Goal: Task Accomplishment & Management: Complete application form

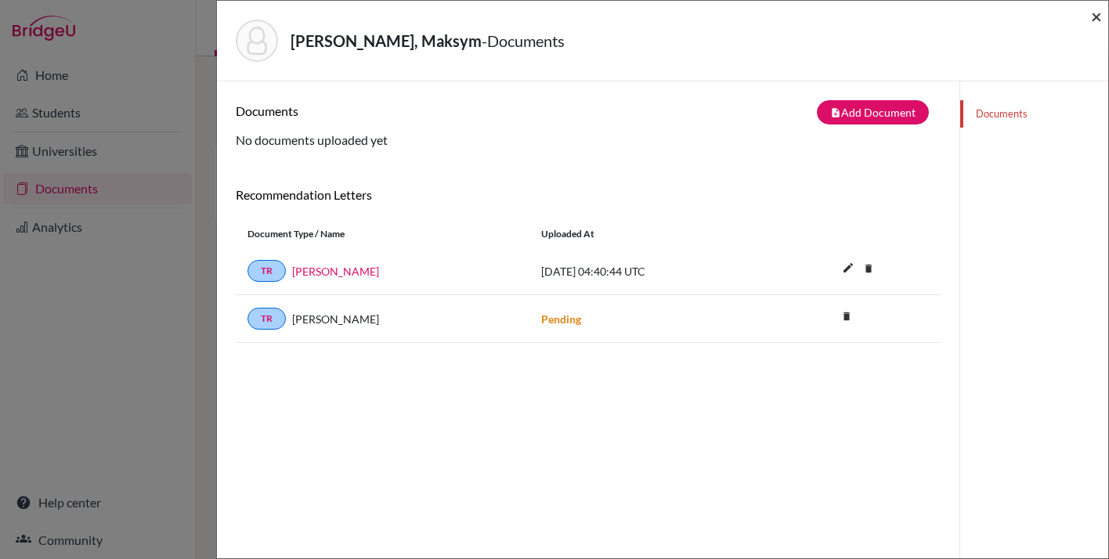
click at [1101, 19] on span "×" at bounding box center [1096, 16] width 11 height 23
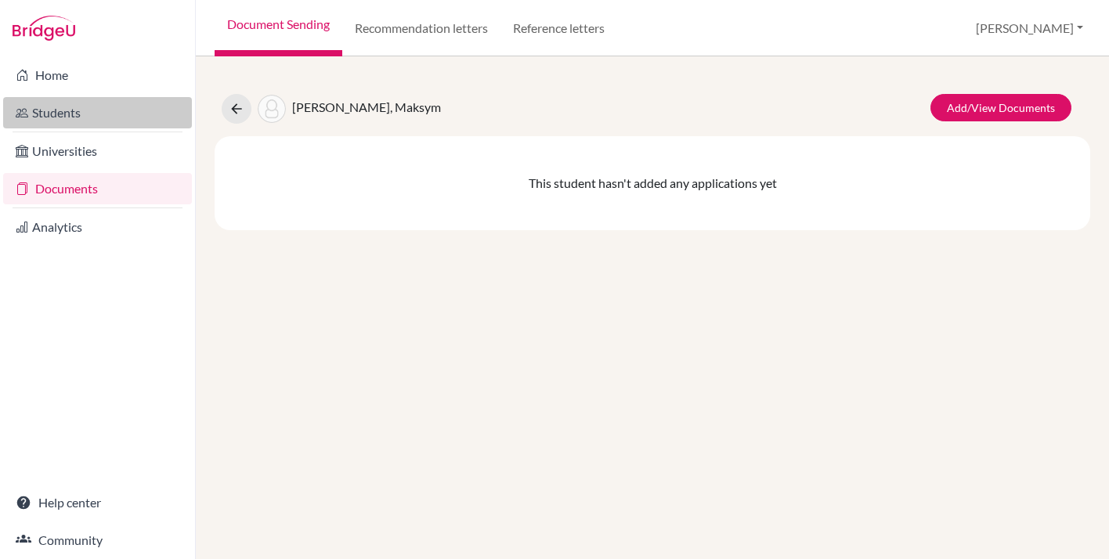
click at [30, 118] on link "Students" at bounding box center [97, 112] width 189 height 31
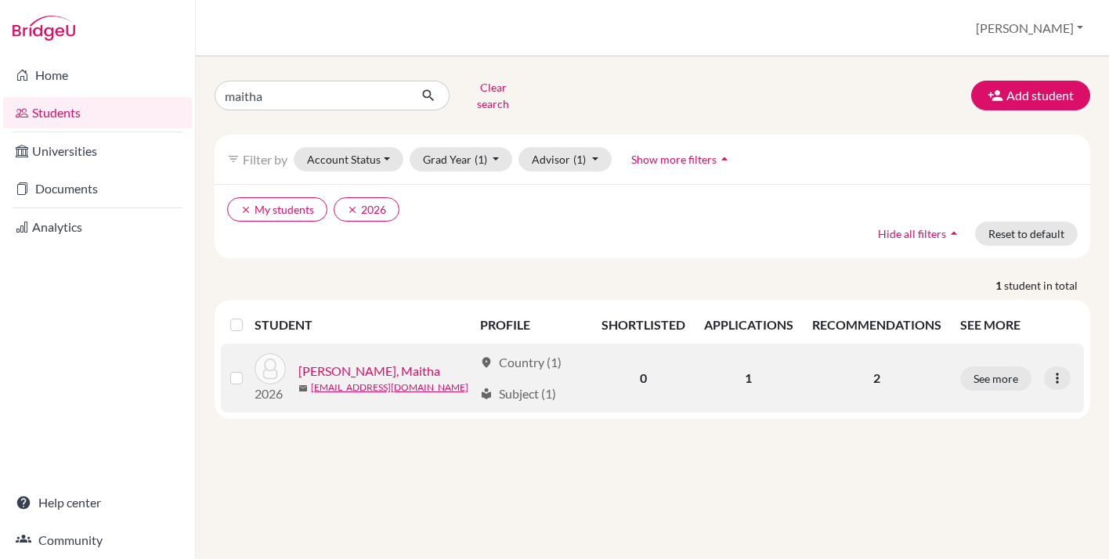
click at [359, 362] on link "[PERSON_NAME], Maitha" at bounding box center [369, 371] width 142 height 19
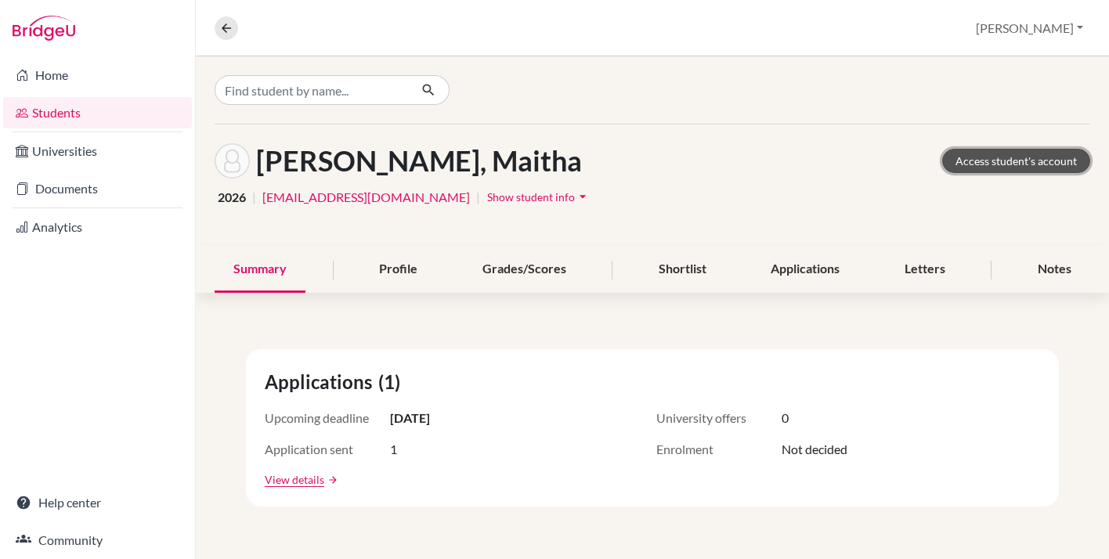
click at [986, 164] on link "Access student's account" at bounding box center [1016, 161] width 148 height 24
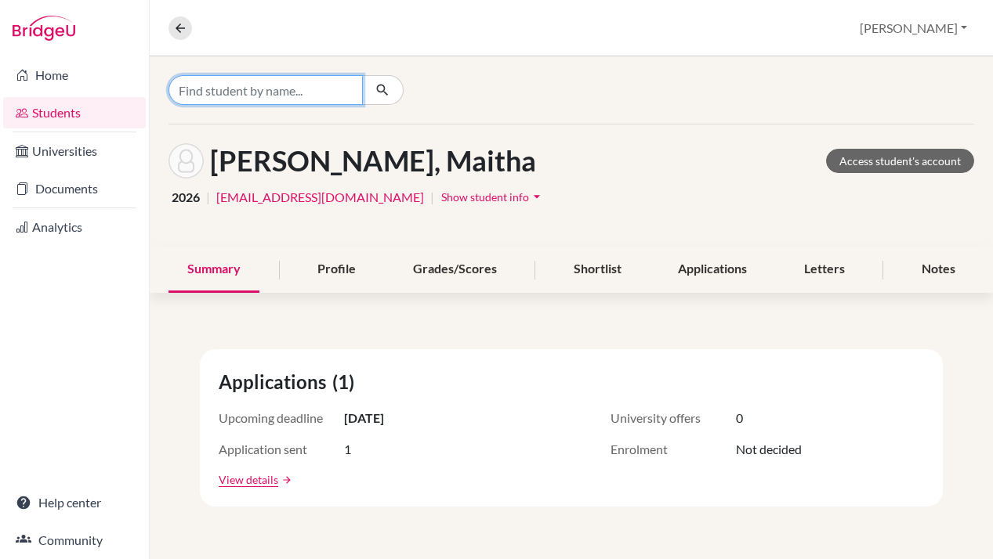
click at [269, 92] on input "Find student by name..." at bounding box center [265, 90] width 194 height 30
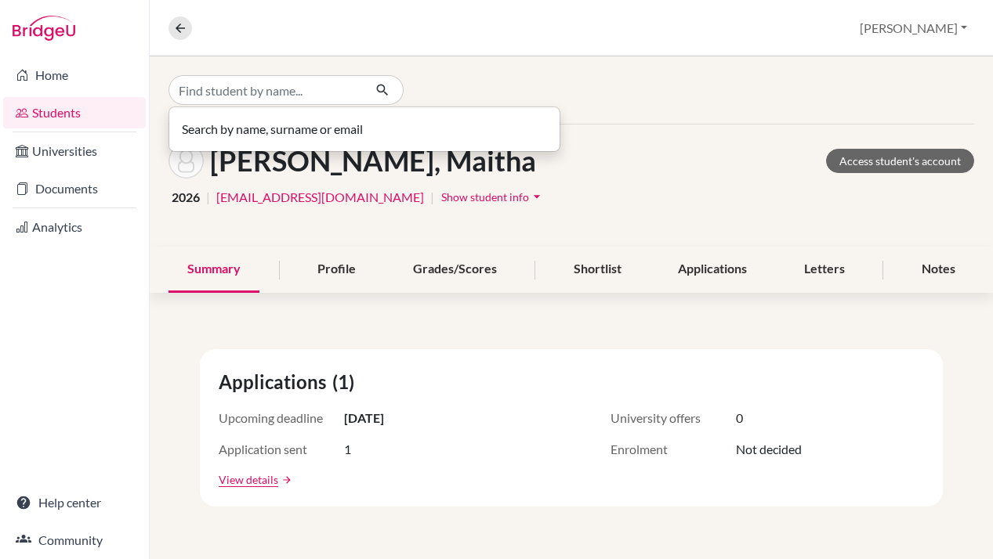
click at [60, 107] on link "Students" at bounding box center [74, 112] width 143 height 31
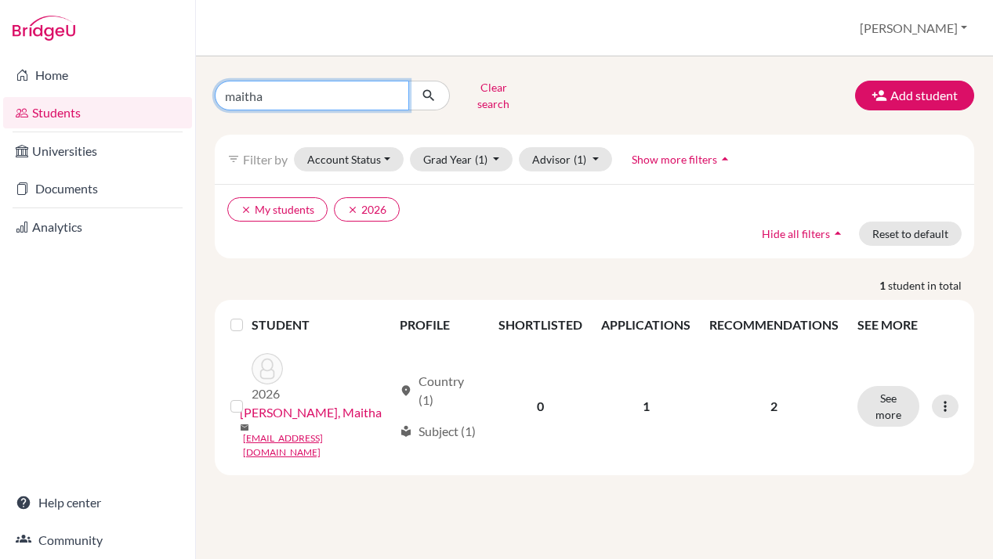
click at [235, 85] on input "maitha" at bounding box center [312, 96] width 194 height 30
type input "catherine"
click button "submit" at bounding box center [429, 96] width 42 height 30
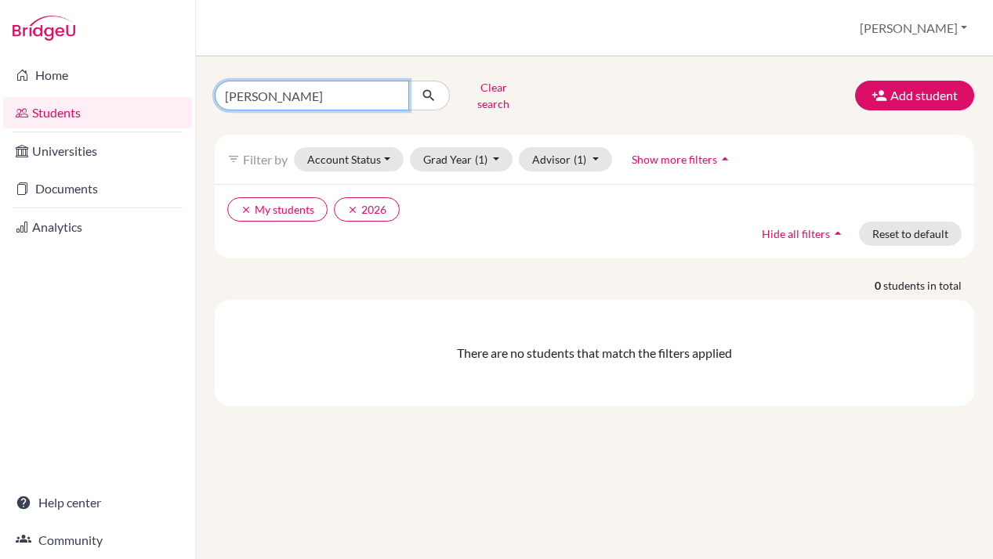
click at [401, 92] on input "catherine" at bounding box center [312, 96] width 194 height 30
click at [392, 91] on input "catherine" at bounding box center [312, 96] width 194 height 30
type input "[EMAIL_ADDRESS][DOMAIN_NAME]"
click button "submit" at bounding box center [429, 96] width 42 height 30
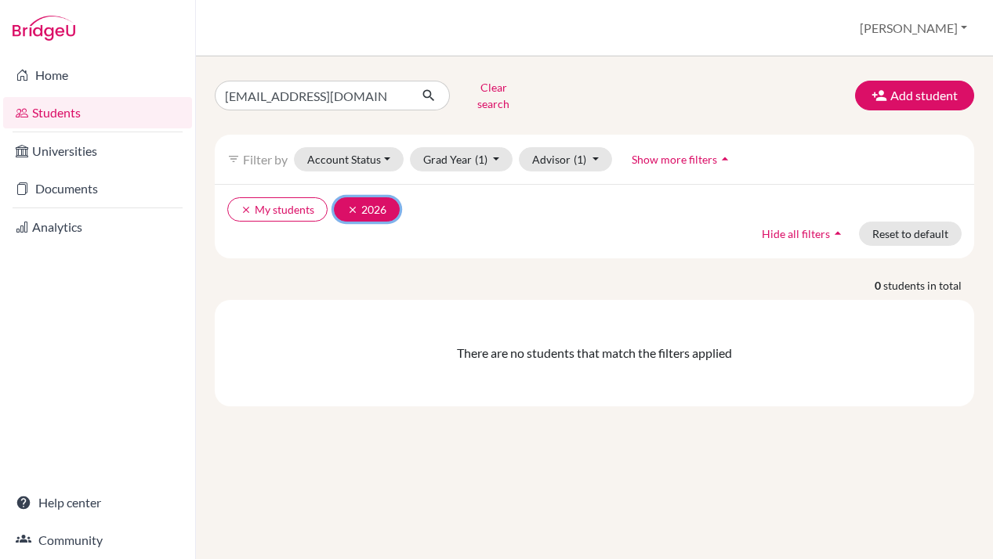
click at [353, 204] on icon "clear" at bounding box center [352, 209] width 11 height 11
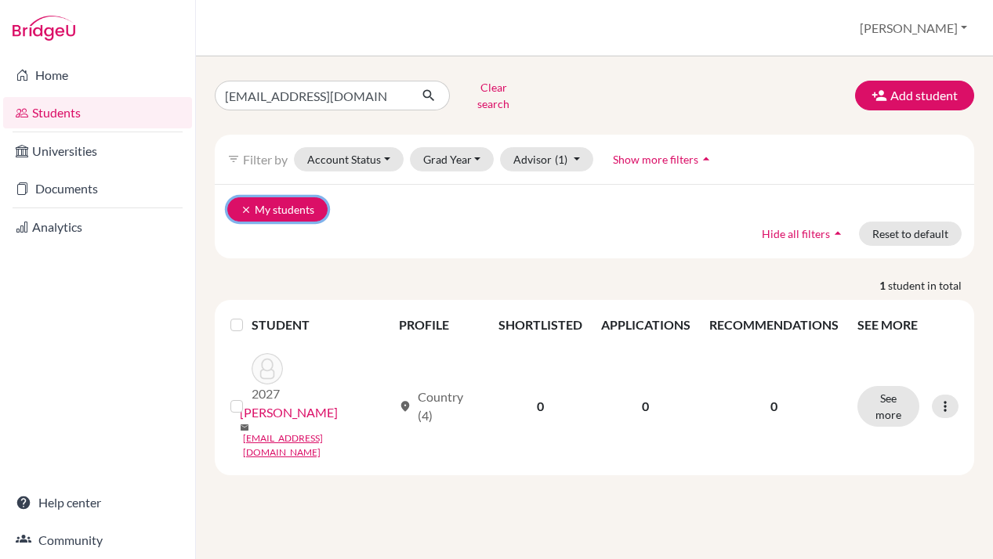
click at [246, 204] on icon "clear" at bounding box center [245, 209] width 11 height 11
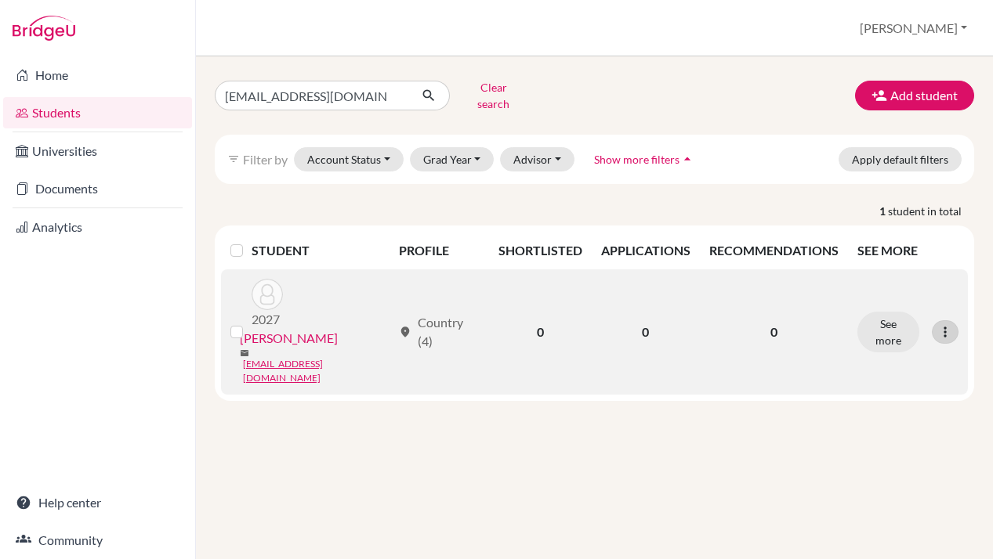
click at [949, 324] on icon at bounding box center [945, 332] width 16 height 16
click at [888, 330] on button "Edit student" at bounding box center [877, 342] width 124 height 25
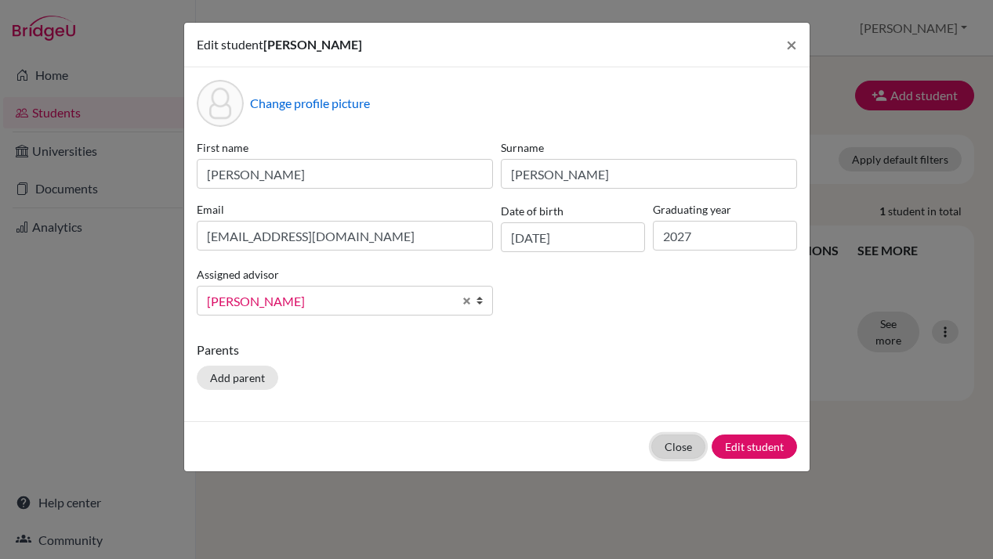
click at [685, 447] on button "Close" at bounding box center [678, 447] width 54 height 24
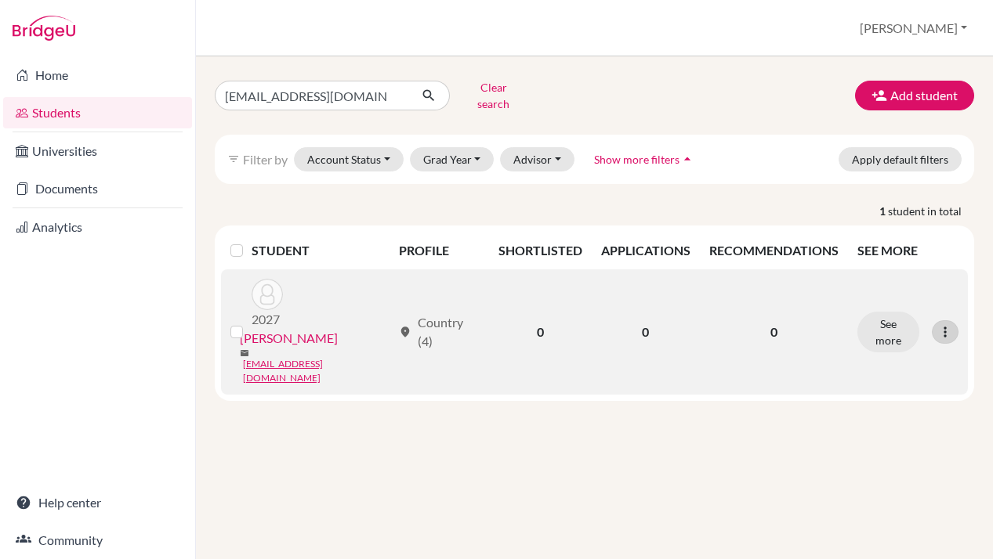
click at [943, 324] on icon at bounding box center [945, 332] width 16 height 16
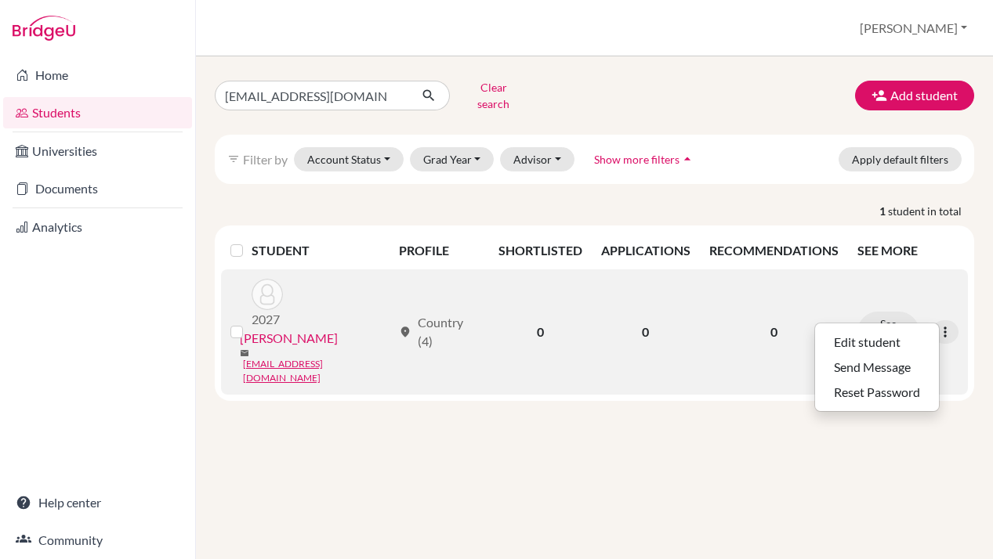
click at [249, 323] on label at bounding box center [249, 323] width 0 height 0
click at [0, 0] on input "checkbox" at bounding box center [0, 0] width 0 height 0
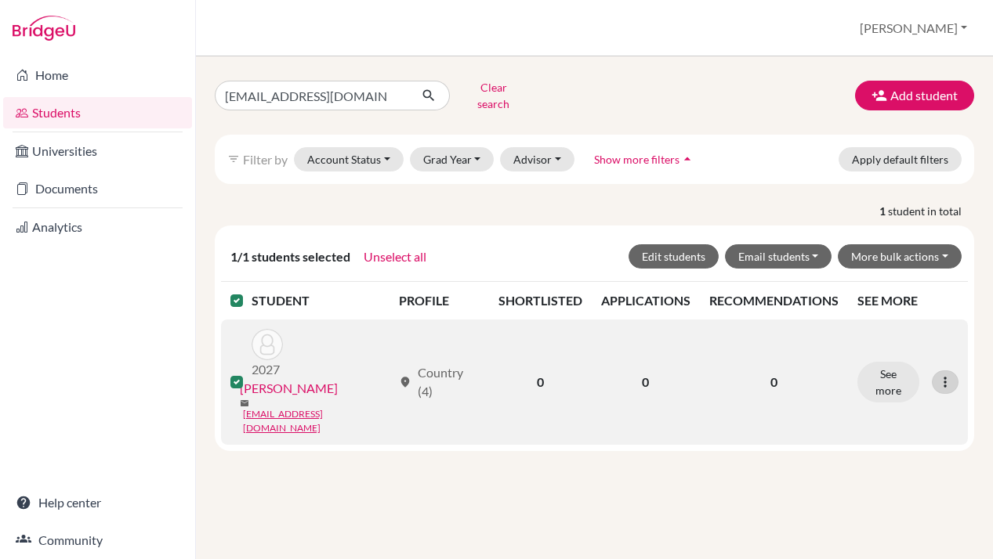
click at [943, 374] on icon at bounding box center [945, 382] width 16 height 16
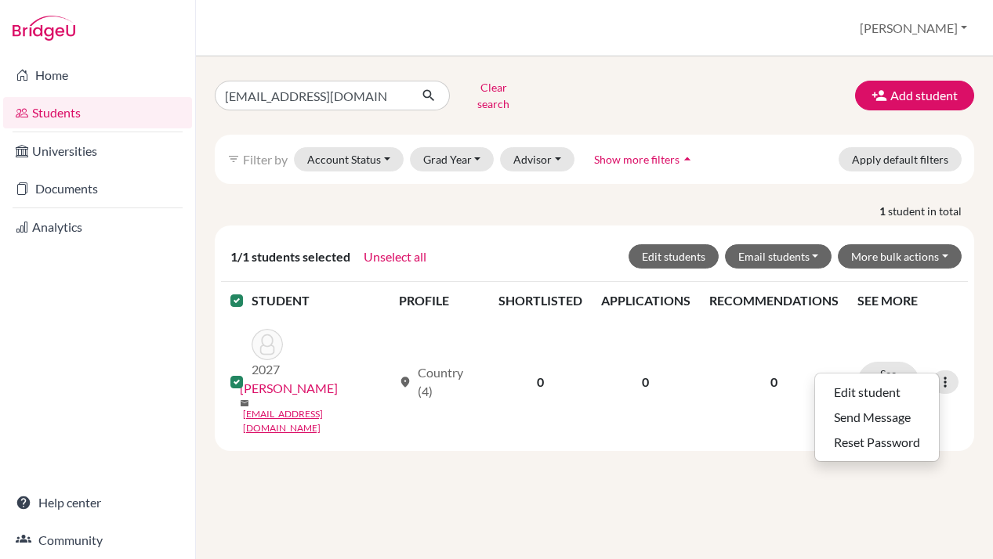
click at [640, 462] on div "cconnor@aisa.sch.ae Clear search Add student filter_list Filter by Account Stat…" at bounding box center [594, 307] width 797 height 503
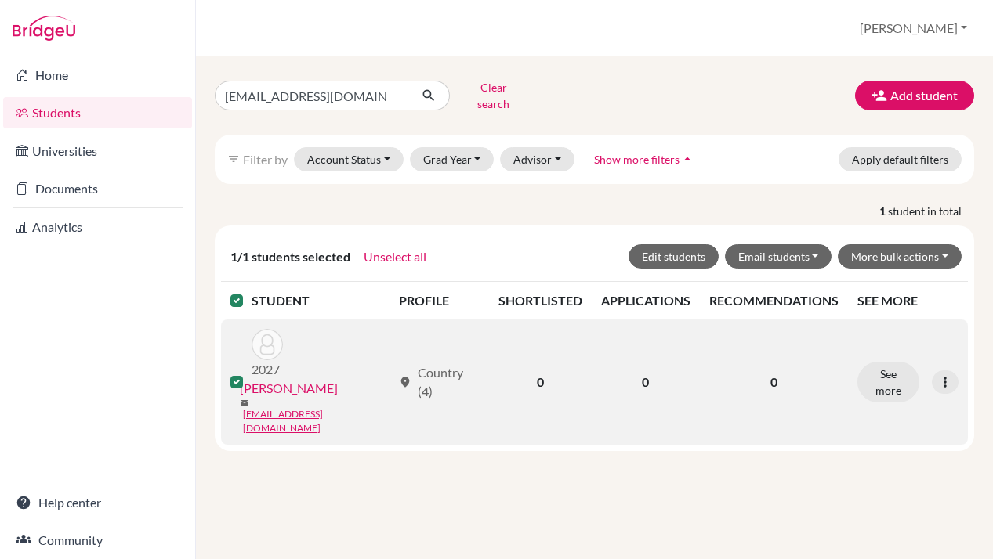
click at [325, 379] on link "OConnor, Catherine" at bounding box center [289, 388] width 98 height 19
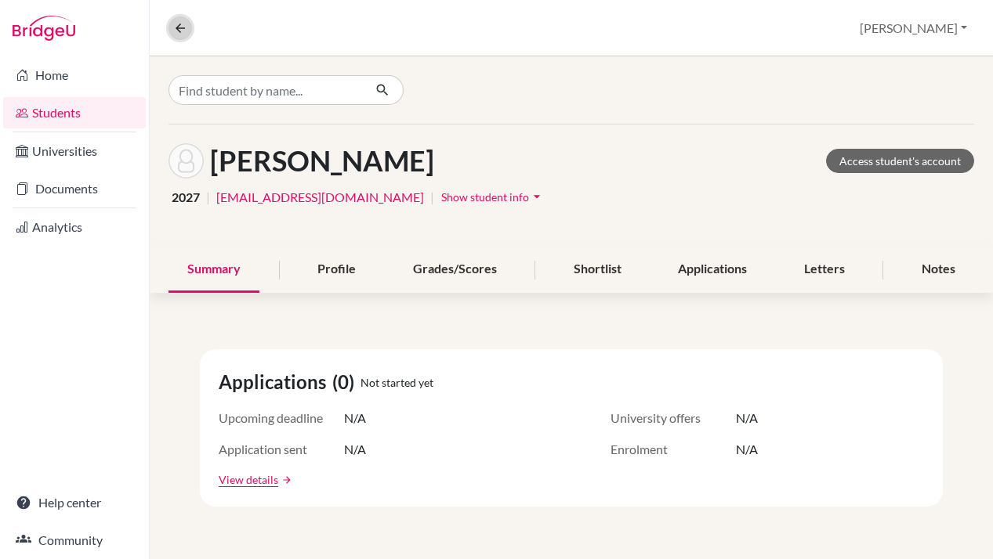
click at [184, 30] on icon at bounding box center [180, 28] width 14 height 14
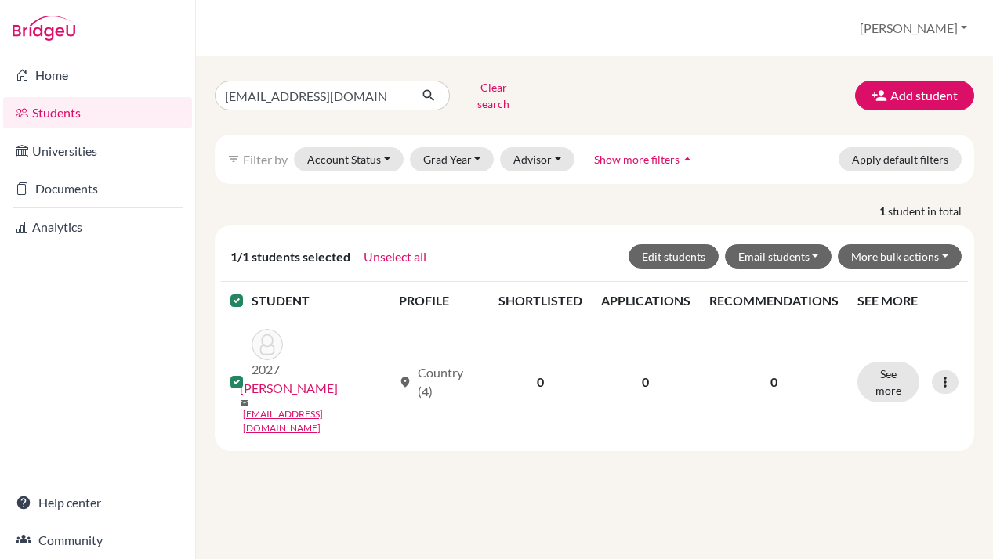
click at [249, 291] on label at bounding box center [249, 291] width 0 height 0
click at [0, 0] on input "checkbox" at bounding box center [0, 0] width 0 height 0
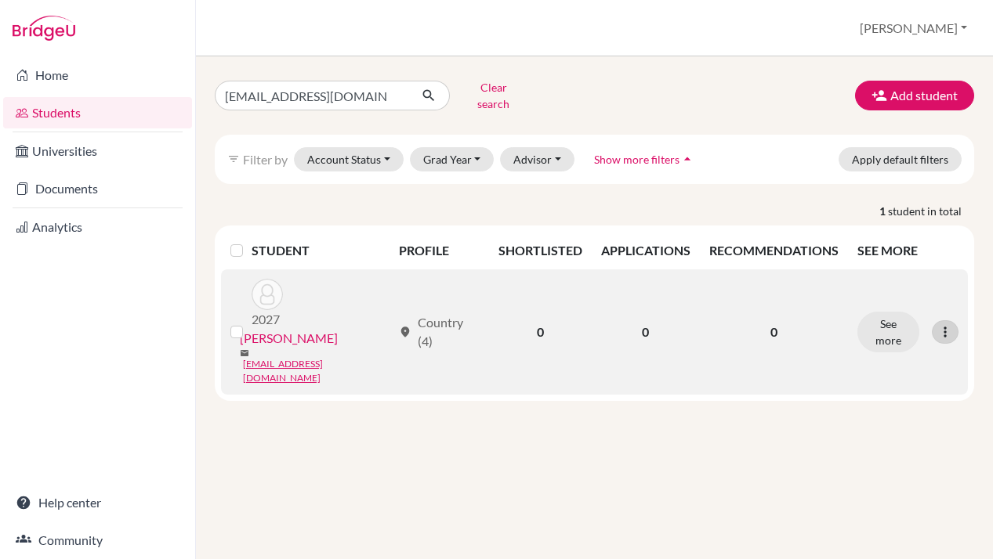
click at [945, 324] on icon at bounding box center [945, 332] width 16 height 16
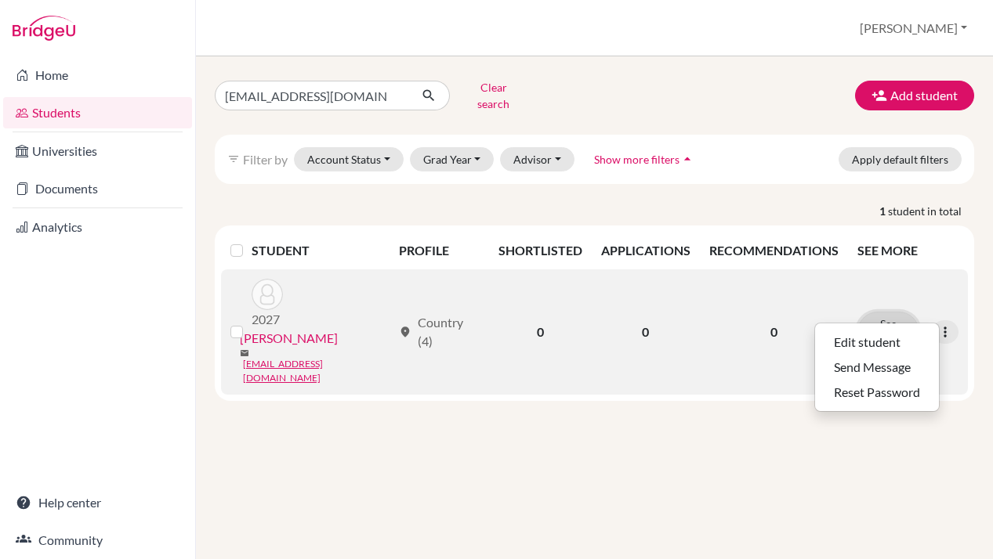
click at [878, 312] on button "See more" at bounding box center [888, 332] width 62 height 41
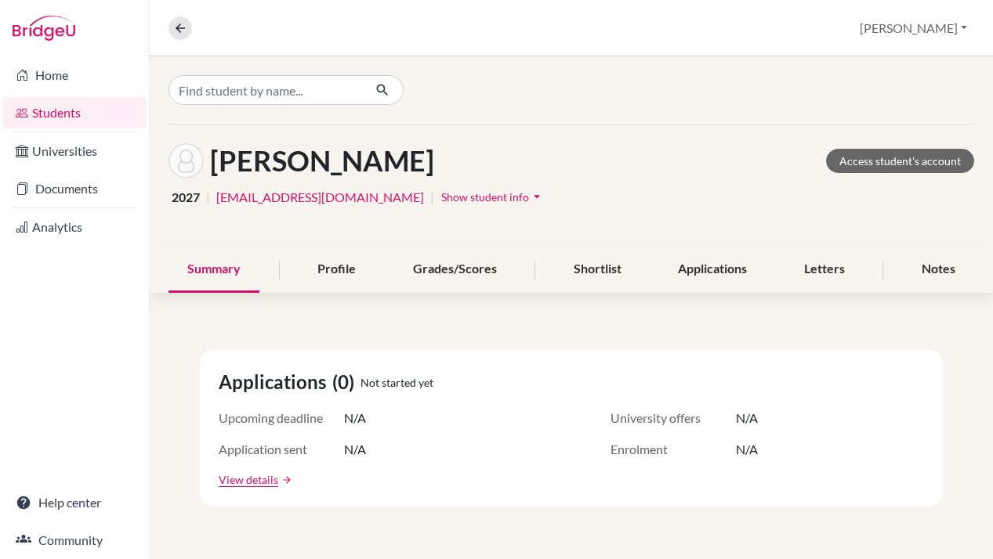
click at [529, 197] on icon "arrow_drop_down" at bounding box center [537, 197] width 16 height 16
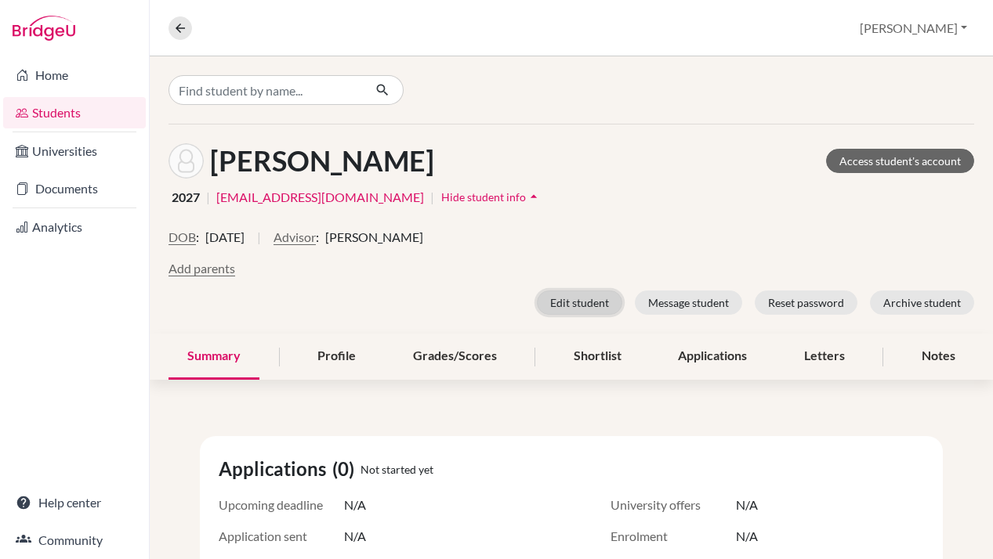
click at [573, 301] on button "Edit student" at bounding box center [579, 303] width 85 height 24
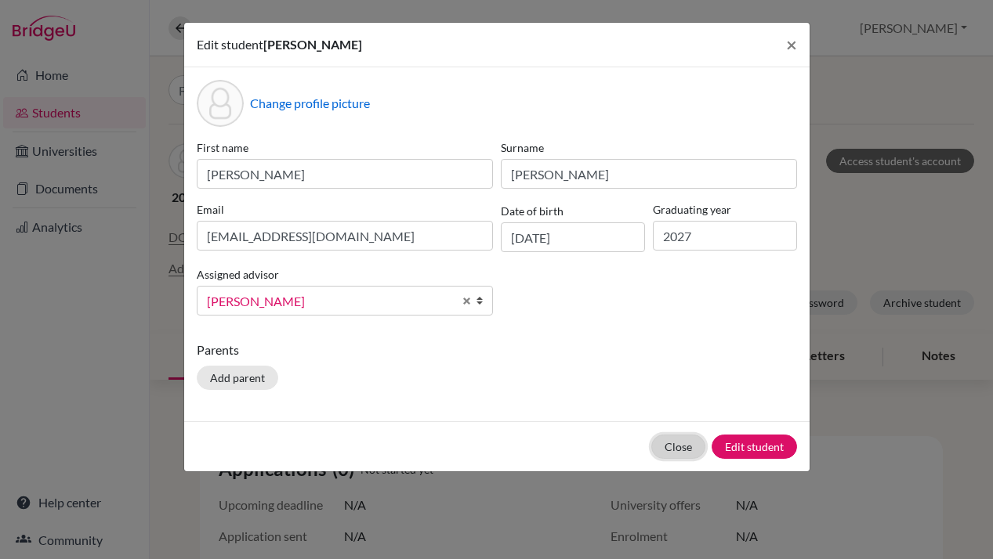
click at [685, 446] on button "Close" at bounding box center [678, 447] width 54 height 24
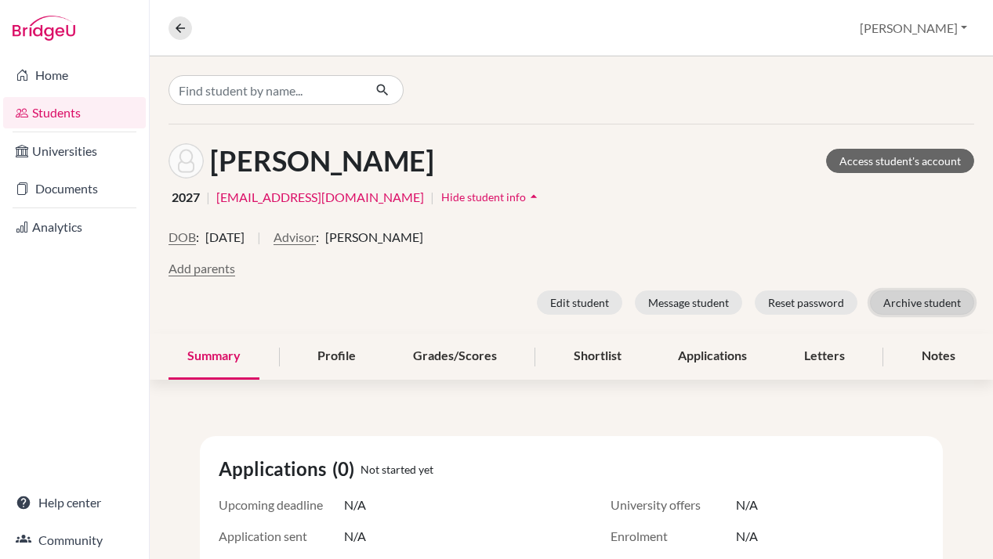
click at [929, 302] on button "Archive student" at bounding box center [922, 303] width 104 height 24
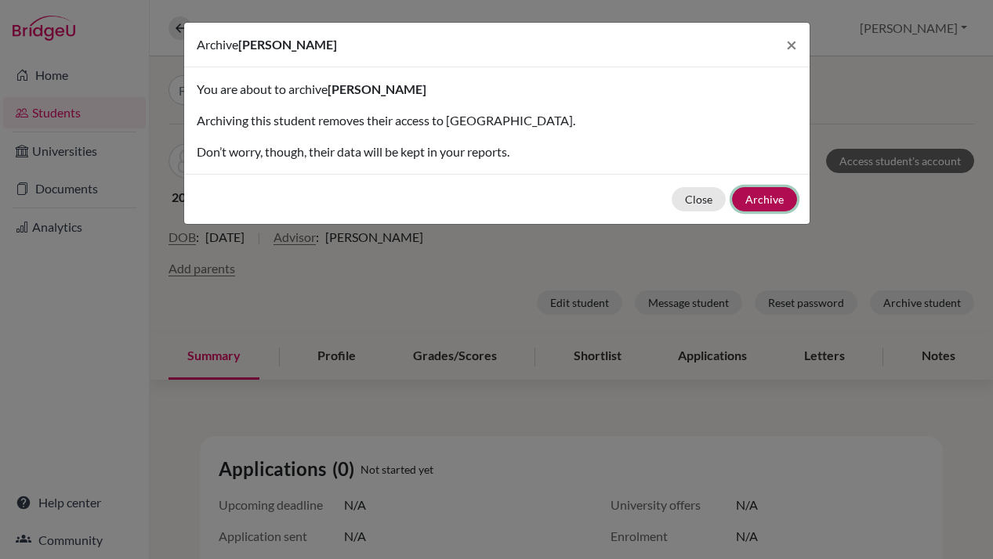
click at [767, 201] on button "Archive" at bounding box center [764, 199] width 65 height 24
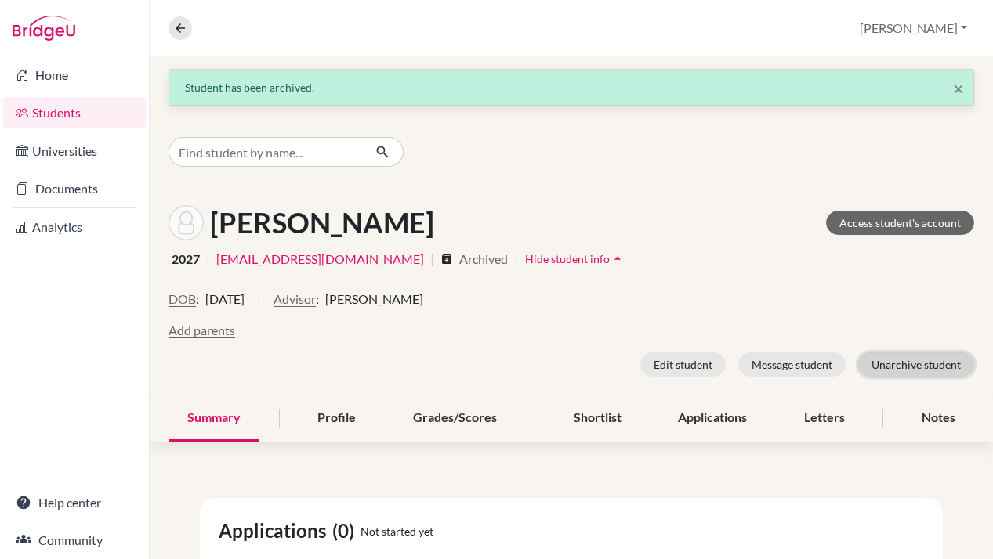
click at [902, 364] on button "Unarchive student" at bounding box center [916, 365] width 116 height 24
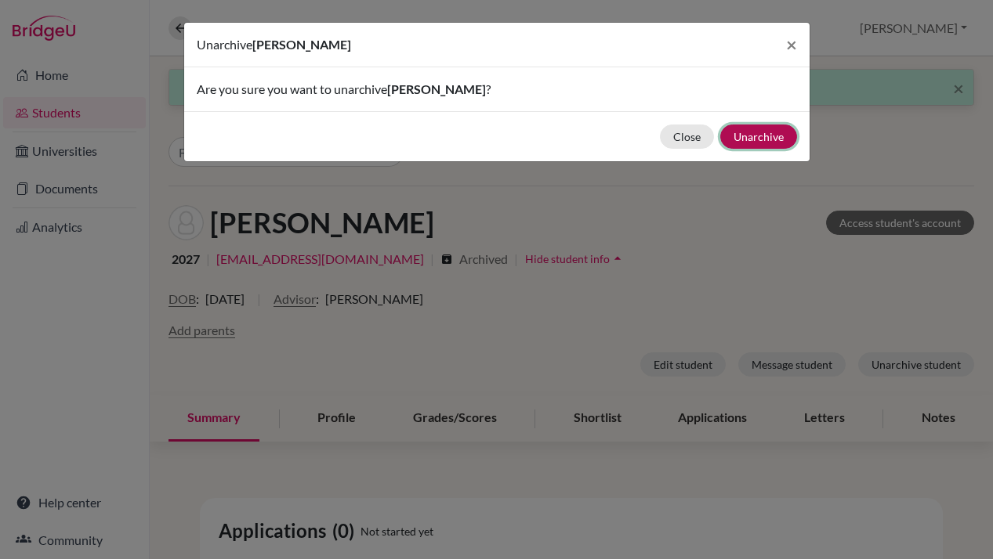
click at [754, 136] on button "Unarchive" at bounding box center [758, 137] width 77 height 24
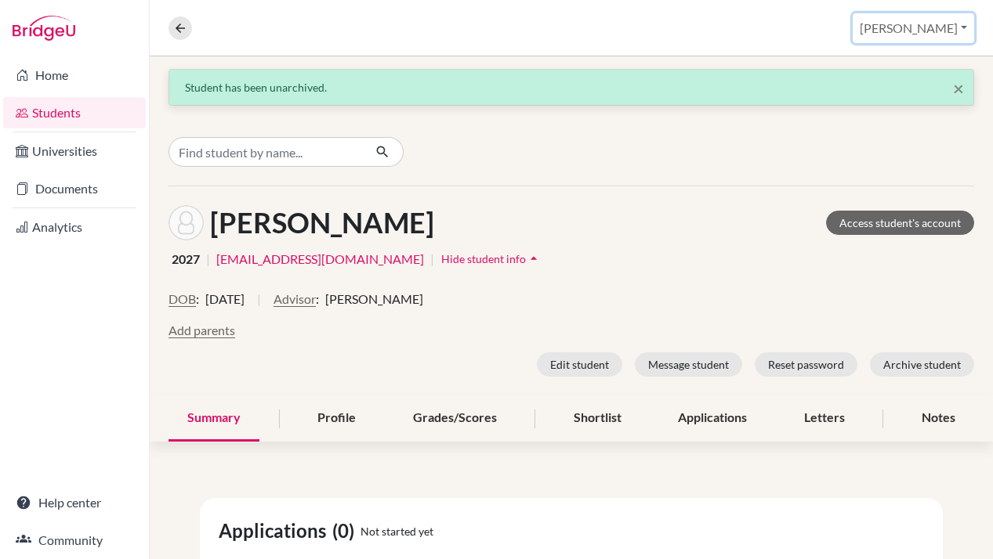
click at [921, 37] on button "[PERSON_NAME]" at bounding box center [912, 28] width 121 height 30
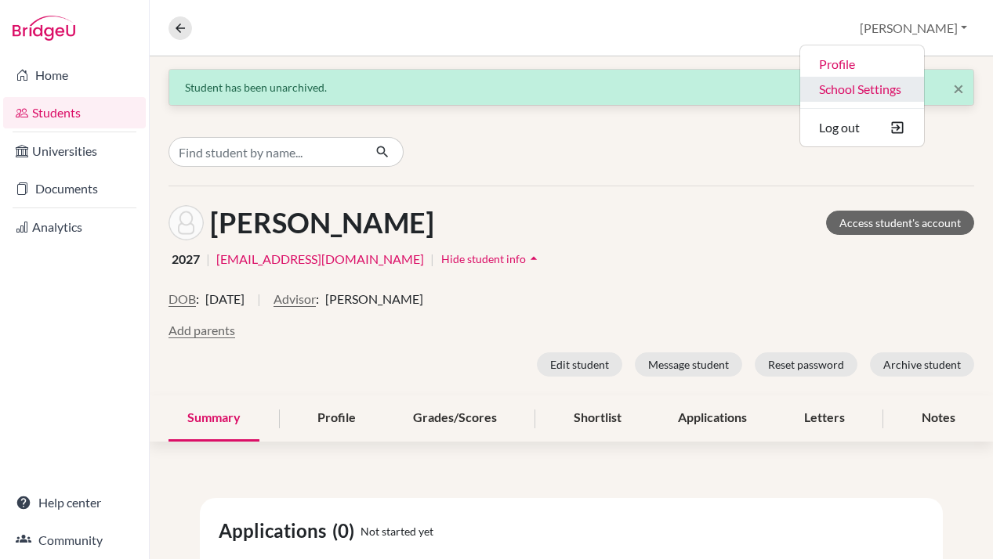
click at [909, 94] on link "School Settings" at bounding box center [862, 89] width 124 height 25
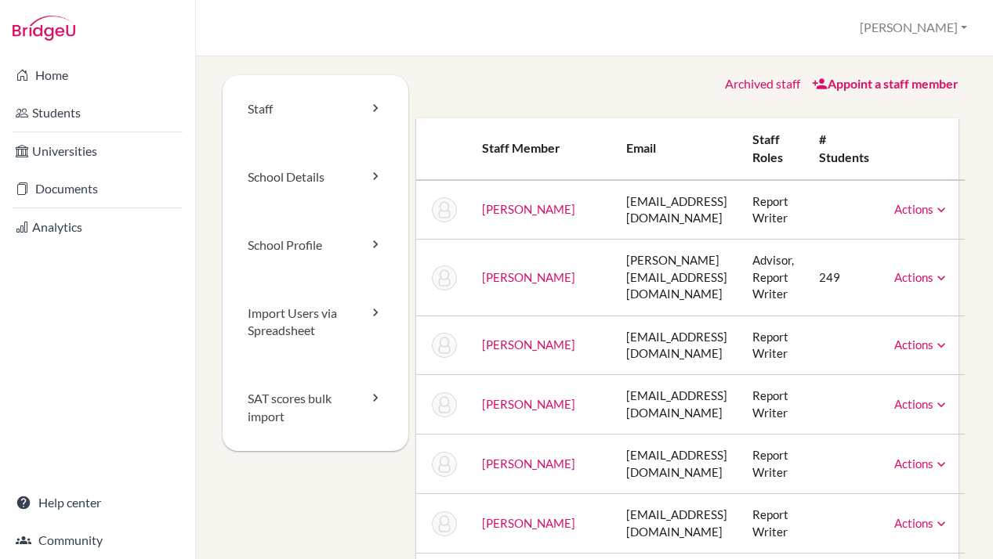
click at [875, 86] on link "Appoint a staff member" at bounding box center [885, 83] width 146 height 15
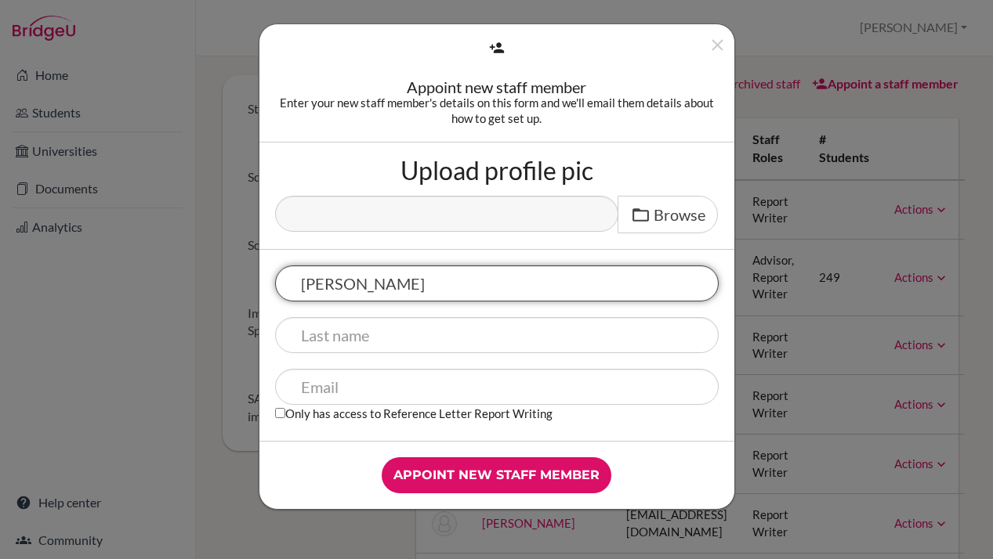
type input "[PERSON_NAME]"
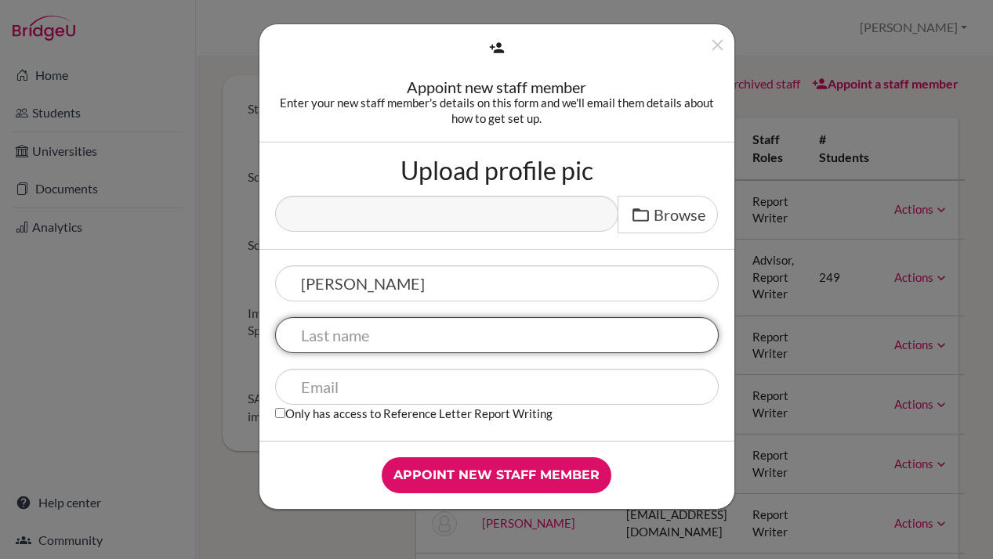
click at [401, 338] on input "text" at bounding box center [496, 335] width 443 height 36
type input ")"
type input "0"
type input "o"
type input "[PERSON_NAME]"
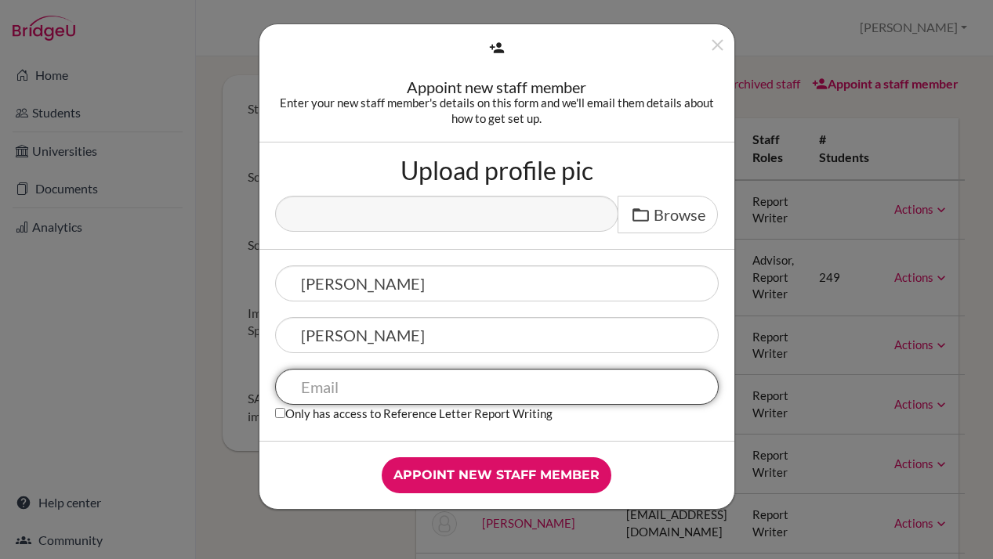
click at [359, 393] on input "text" at bounding box center [496, 387] width 443 height 36
type input "[EMAIL_ADDRESS][DOMAIN_NAME]"
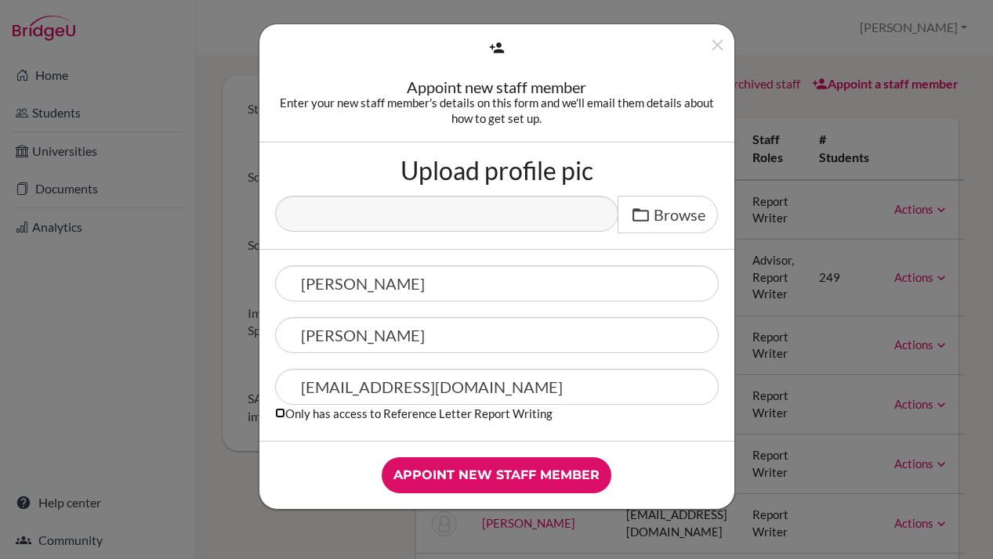
click at [275, 416] on input "Only has access to Reference Letter Report Writing" at bounding box center [280, 413] width 10 height 10
checkbox input "true"
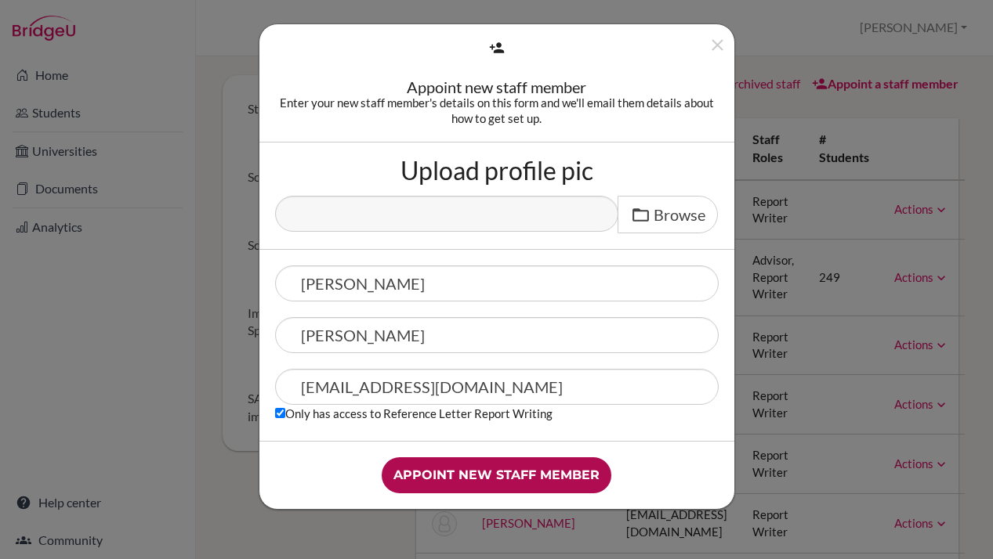
click at [491, 479] on input "Appoint new staff member" at bounding box center [496, 475] width 230 height 36
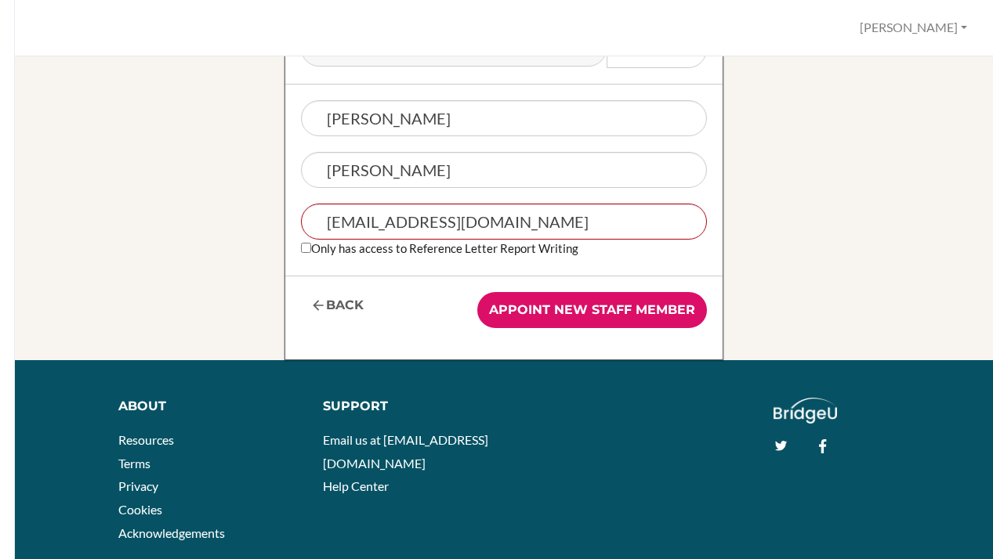
scroll to position [358, 0]
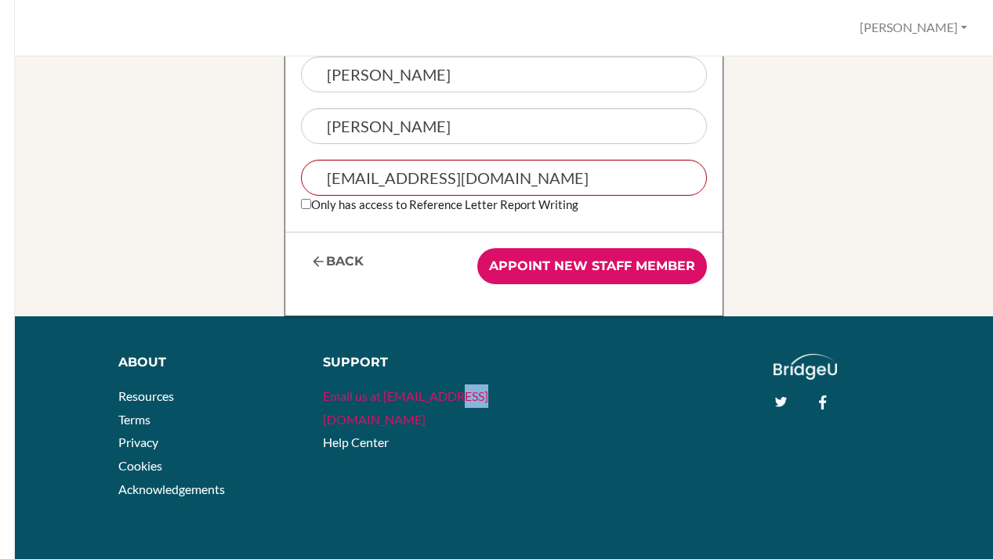
drag, startPoint x: 490, startPoint y: 400, endPoint x: 448, endPoint y: 399, distance: 42.3
click at [448, 398] on li "Email us at [EMAIL_ADDRESS][DOMAIN_NAME]" at bounding box center [407, 408] width 169 height 46
click at [448, 399] on link "Email us at [EMAIL_ADDRESS][DOMAIN_NAME]" at bounding box center [405, 408] width 165 height 38
drag, startPoint x: 483, startPoint y: 396, endPoint x: 385, endPoint y: 394, distance: 97.2
click at [385, 394] on li "Email us at [EMAIL_ADDRESS][DOMAIN_NAME]" at bounding box center [407, 408] width 169 height 46
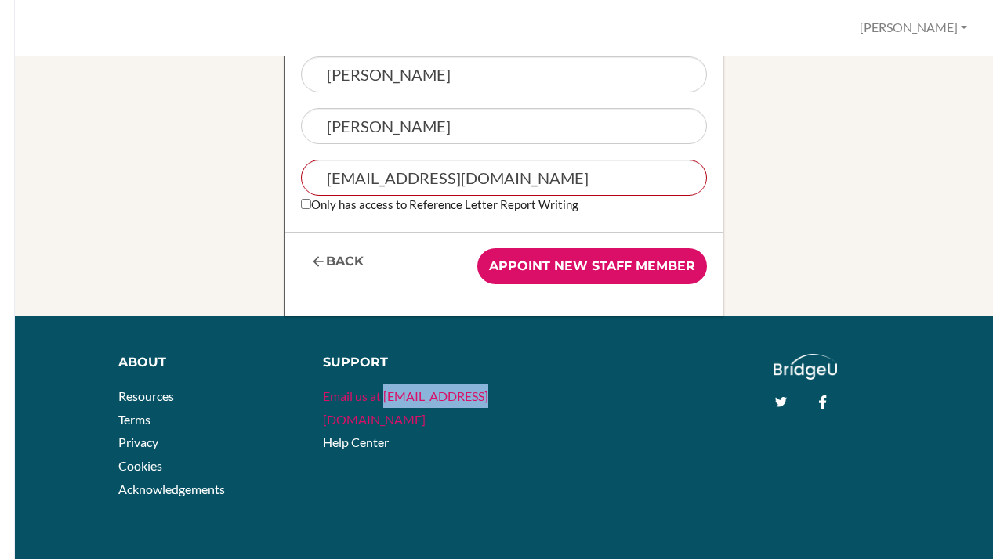
copy link "hi@bridge-u.com"
